Goal: Transaction & Acquisition: Purchase product/service

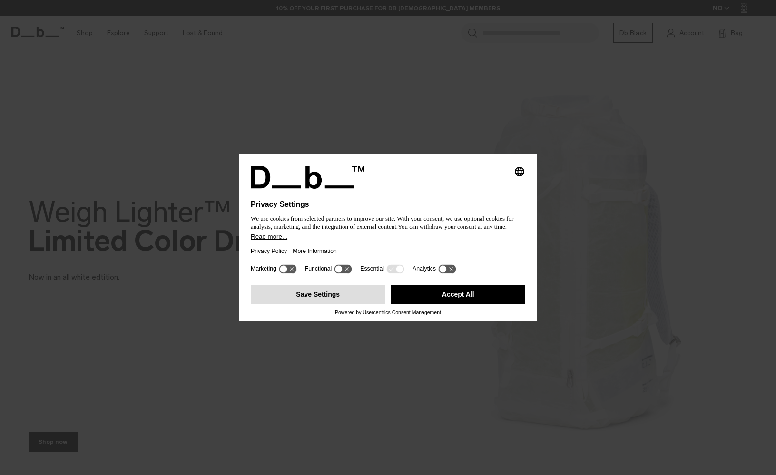
click at [325, 302] on button "Save Settings" at bounding box center [318, 294] width 135 height 19
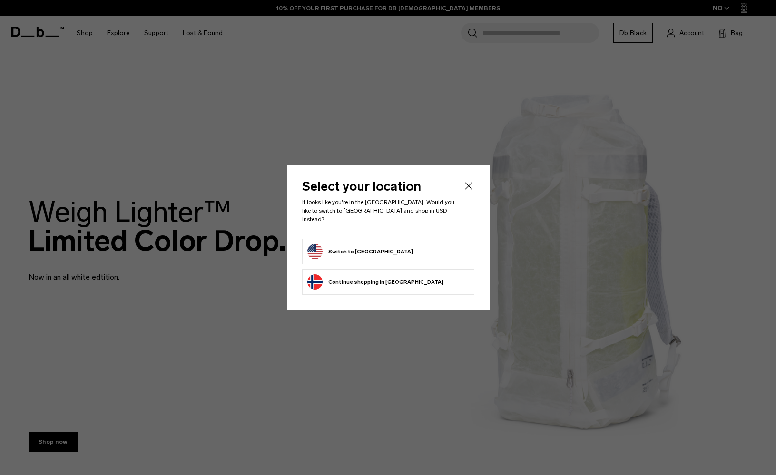
click at [358, 253] on button "Switch to United States" at bounding box center [360, 251] width 106 height 15
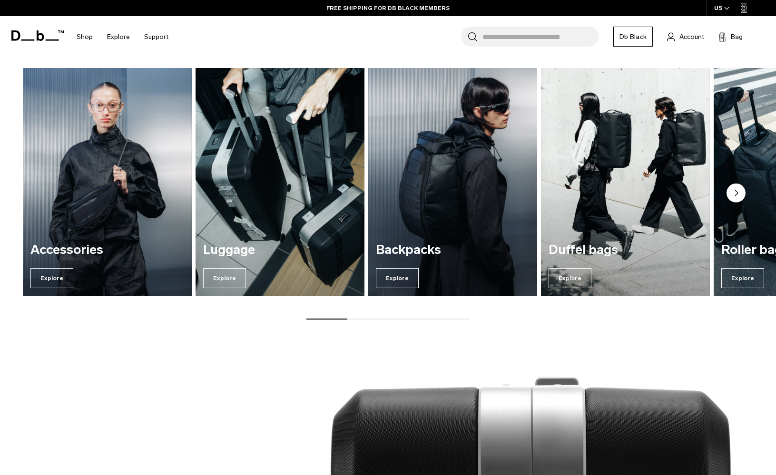
scroll to position [790, 0]
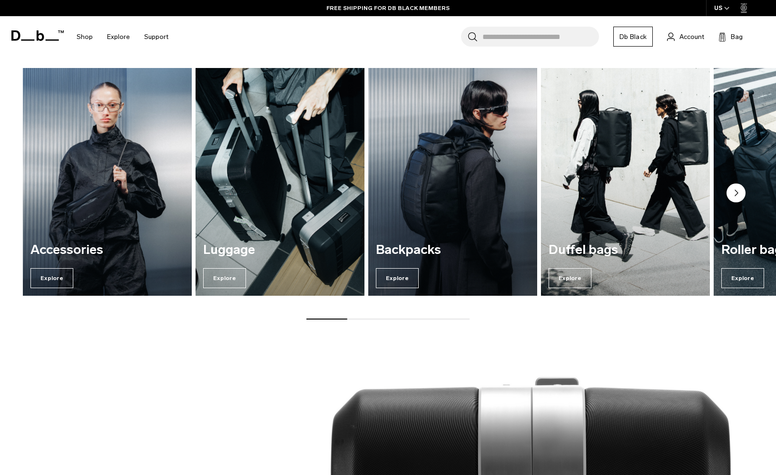
click at [612, 187] on img "4 / 7" at bounding box center [625, 182] width 174 height 235
click at [573, 281] on span "Explore" at bounding box center [569, 278] width 43 height 20
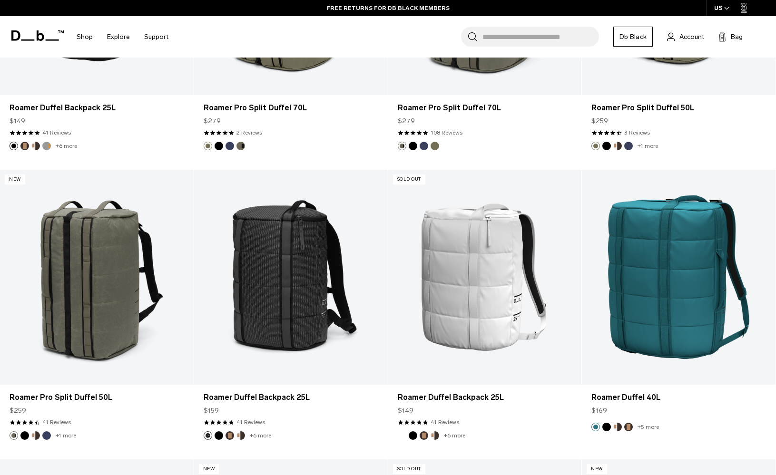
scroll to position [1537, 0]
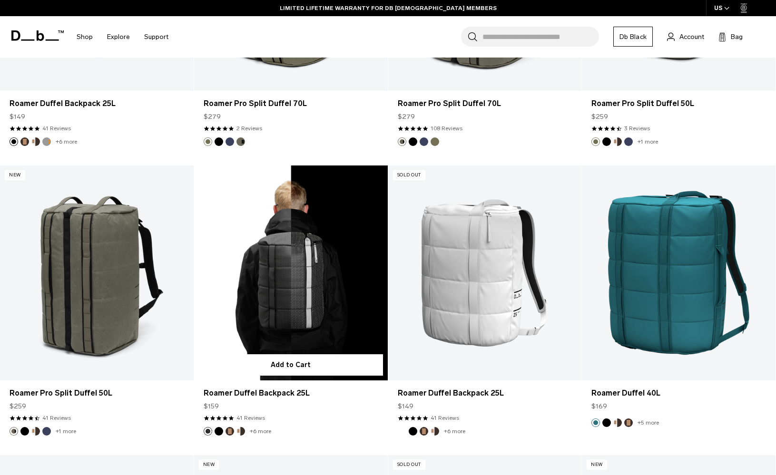
click at [259, 276] on link "Roamer Duffel Backpack 25L" at bounding box center [291, 273] width 194 height 215
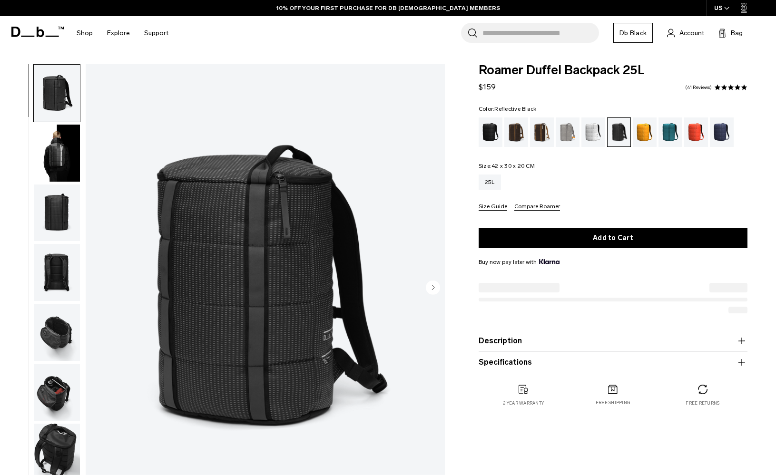
click at [54, 330] on img "button" at bounding box center [57, 332] width 46 height 57
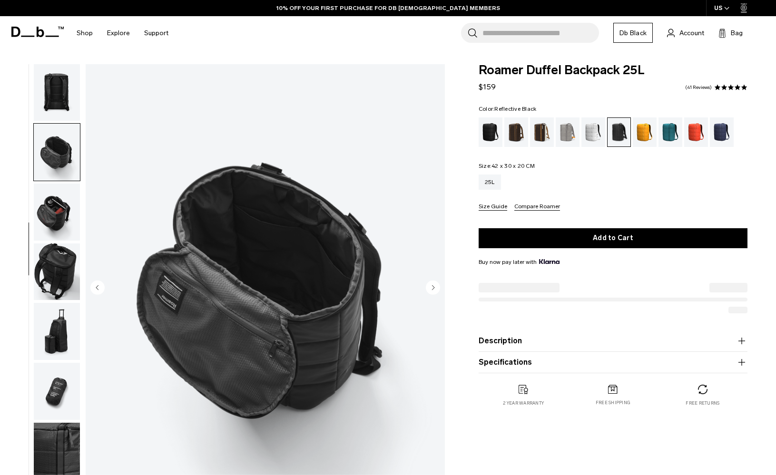
scroll to position [212, 0]
